Goal: Communication & Community: Share content

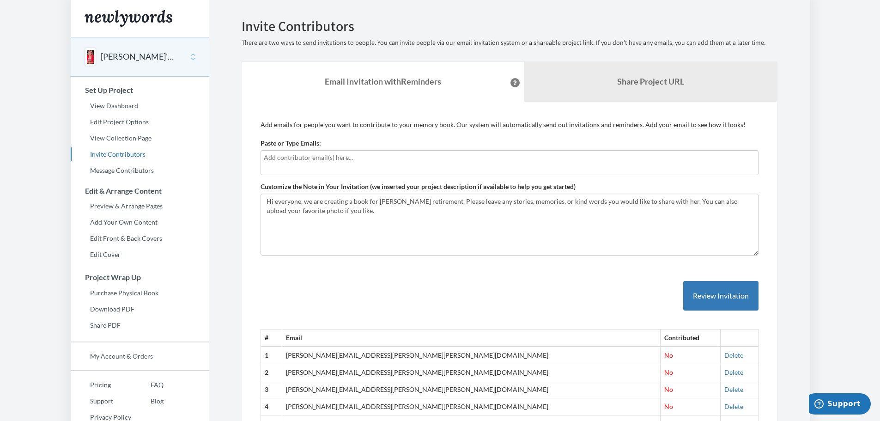
click at [305, 162] on input "text" at bounding box center [509, 157] width 491 height 10
type input "[PERSON_NAME][EMAIL_ADDRESS][PERSON_NAME][PERSON_NAME][DOMAIN_NAME]"
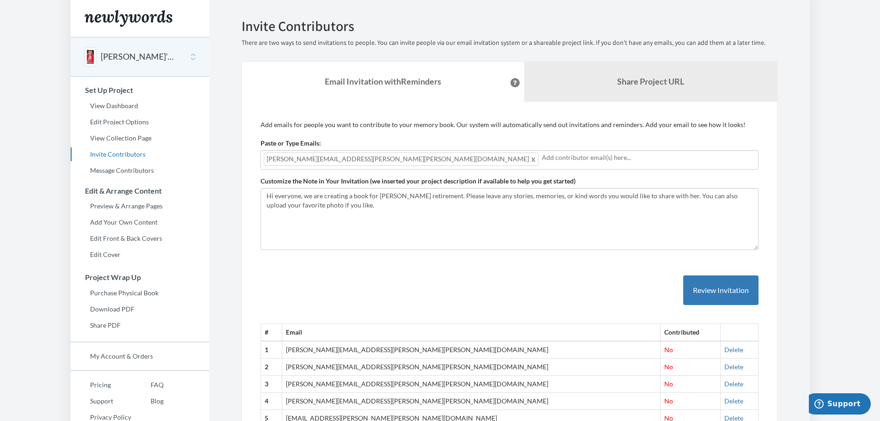
click at [530, 161] on span at bounding box center [533, 158] width 7 height 11
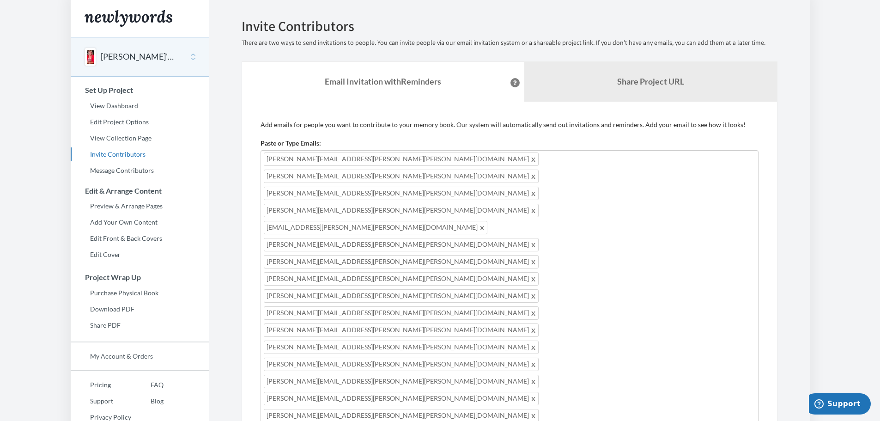
drag, startPoint x: 352, startPoint y: 274, endPoint x: 219, endPoint y: 255, distance: 134.4
paste textarea "ello everyone, We're putting together a special retirement book for [PERSON_NAM…"
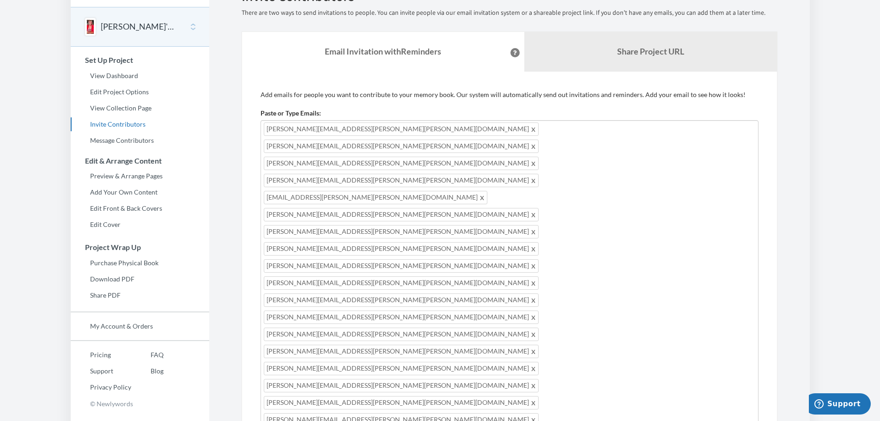
scroll to position [46, 0]
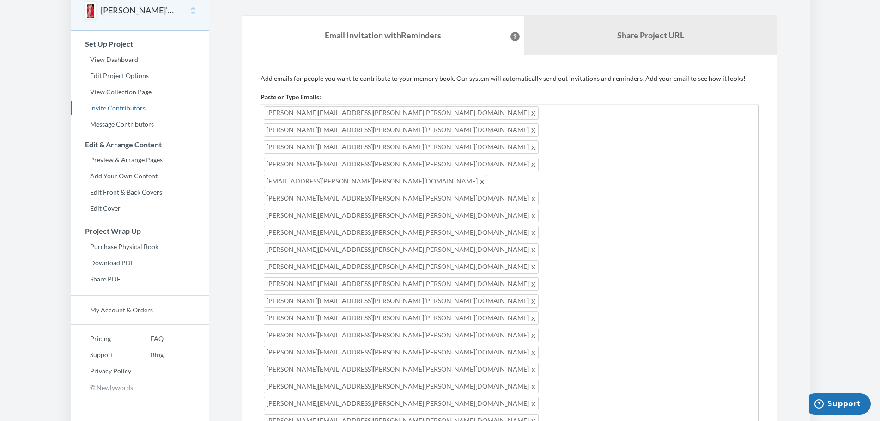
type textarea "Hello everyone, We're putting together a special retirement book for [PERSON_NA…"
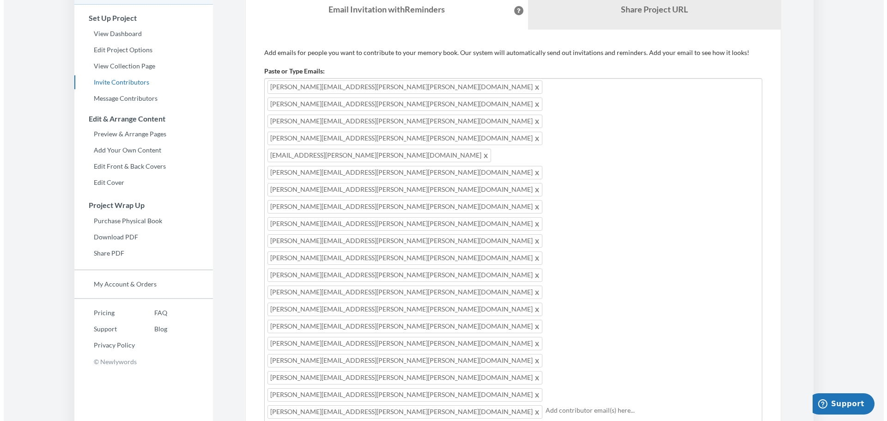
scroll to position [92, 0]
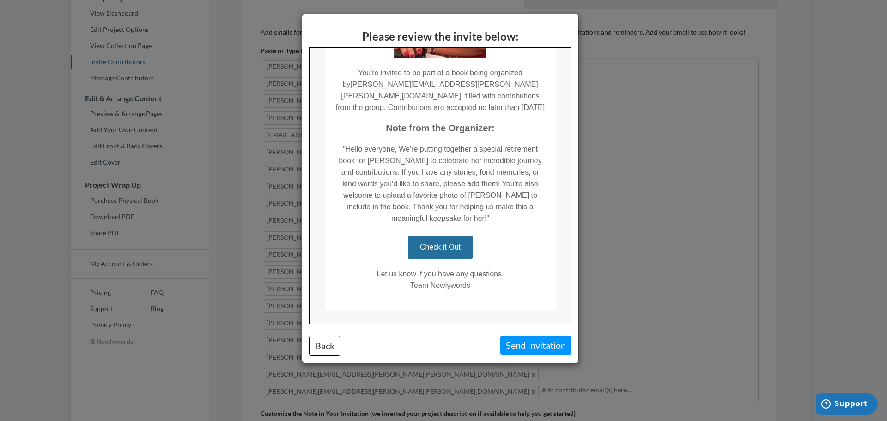
scroll to position [239, 0]
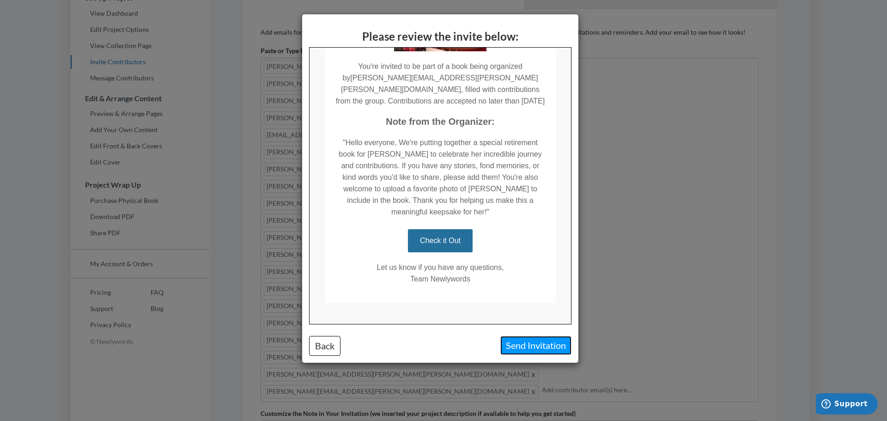
click at [545, 346] on button "Send Invitation" at bounding box center [535, 345] width 71 height 19
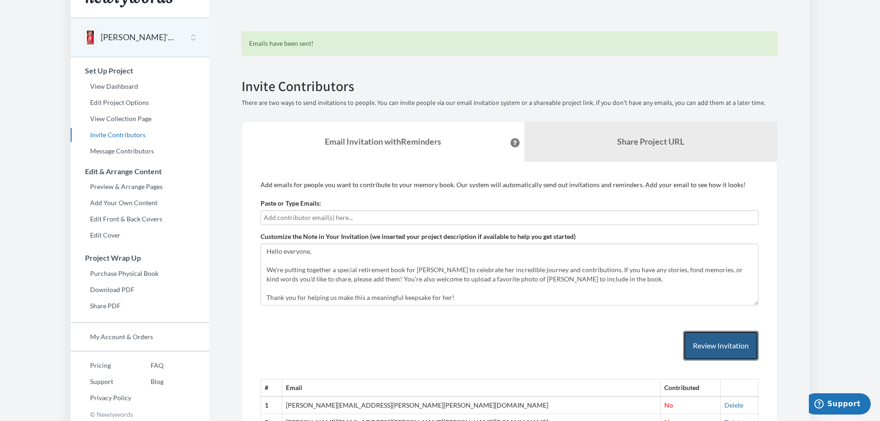
scroll to position [0, 0]
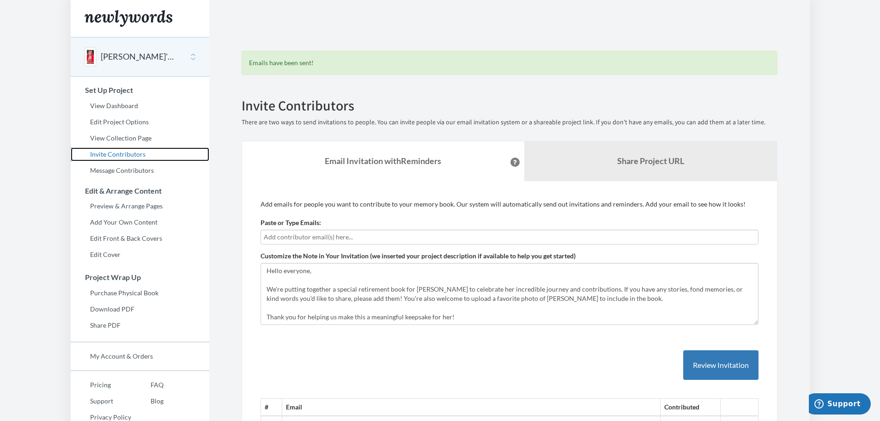
click at [135, 154] on link "Invite Contributors" at bounding box center [140, 154] width 139 height 14
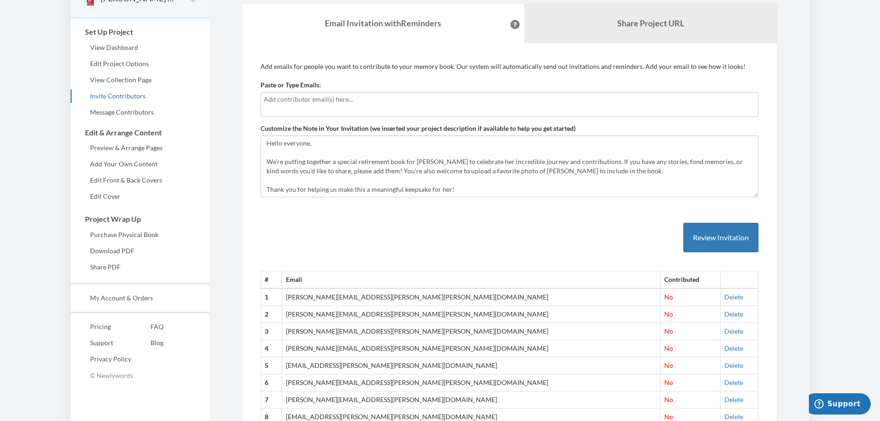
scroll to position [74, 0]
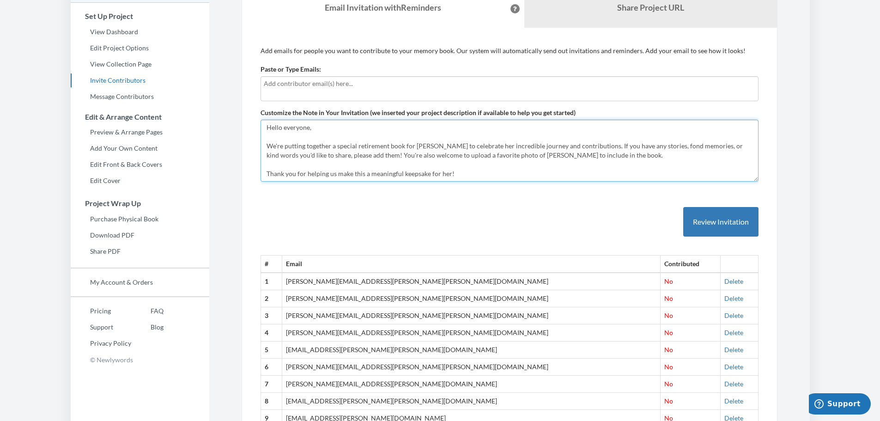
drag, startPoint x: 267, startPoint y: 129, endPoint x: 553, endPoint y: 179, distance: 289.7
click at [553, 179] on textarea "Hello everyone, We're putting together a special retirement book for [PERSON_NA…" at bounding box center [509, 151] width 498 height 62
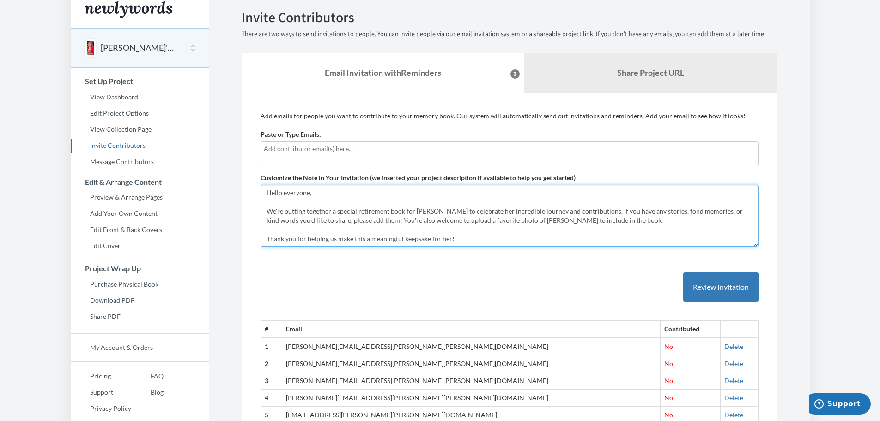
scroll to position [0, 0]
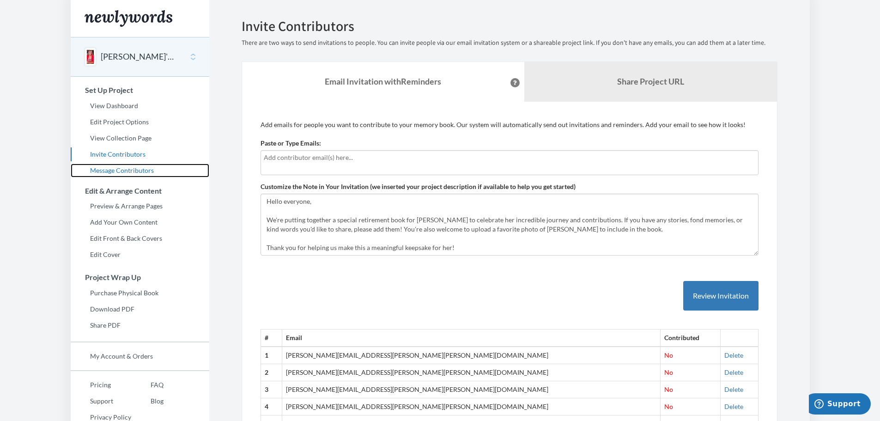
click at [129, 175] on link "Message Contributors" at bounding box center [140, 170] width 139 height 14
